Goal: Task Accomplishment & Management: Use online tool/utility

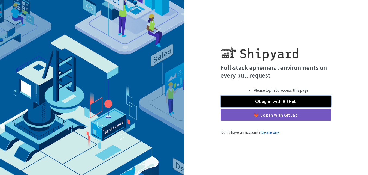
click at [268, 101] on link "Log in with GitHub" at bounding box center [276, 100] width 111 height 11
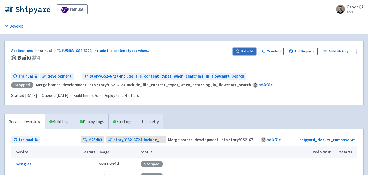
click at [237, 52] on icon "button" at bounding box center [236, 52] width 1 height 1
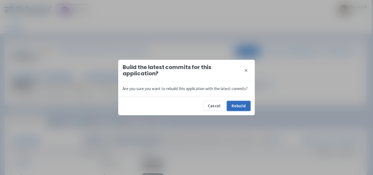
click at [236, 106] on button "Rebuild" at bounding box center [238, 106] width 23 height 10
